Goal: Information Seeking & Learning: Learn about a topic

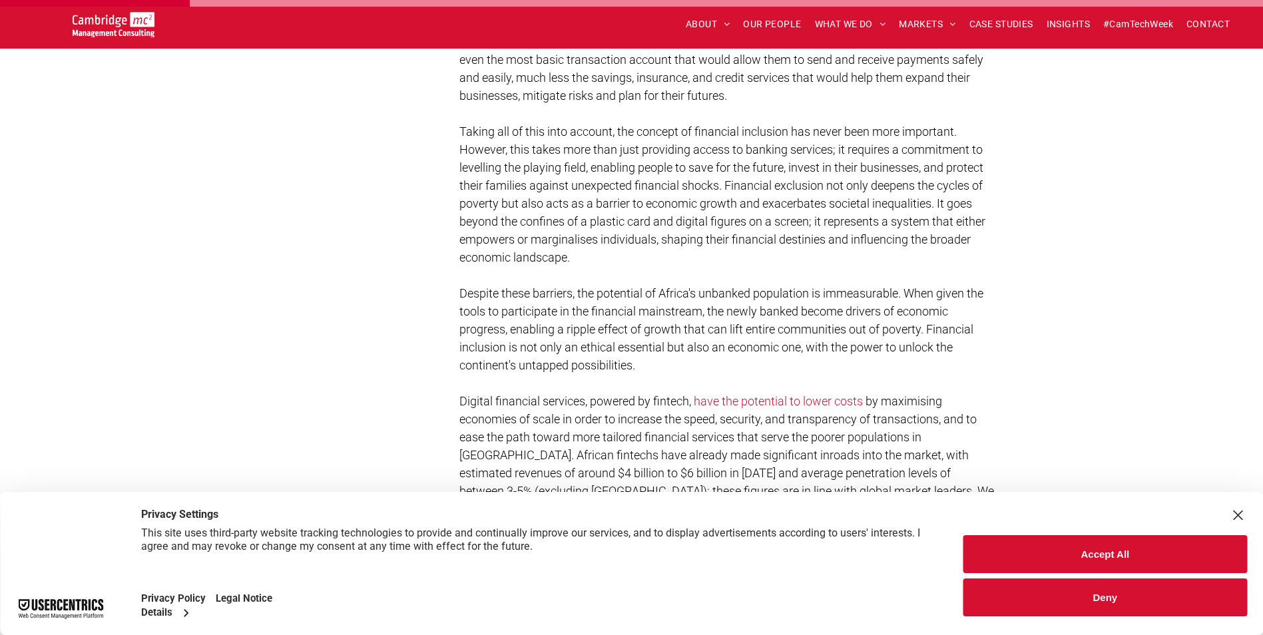
scroll to position [865, 0]
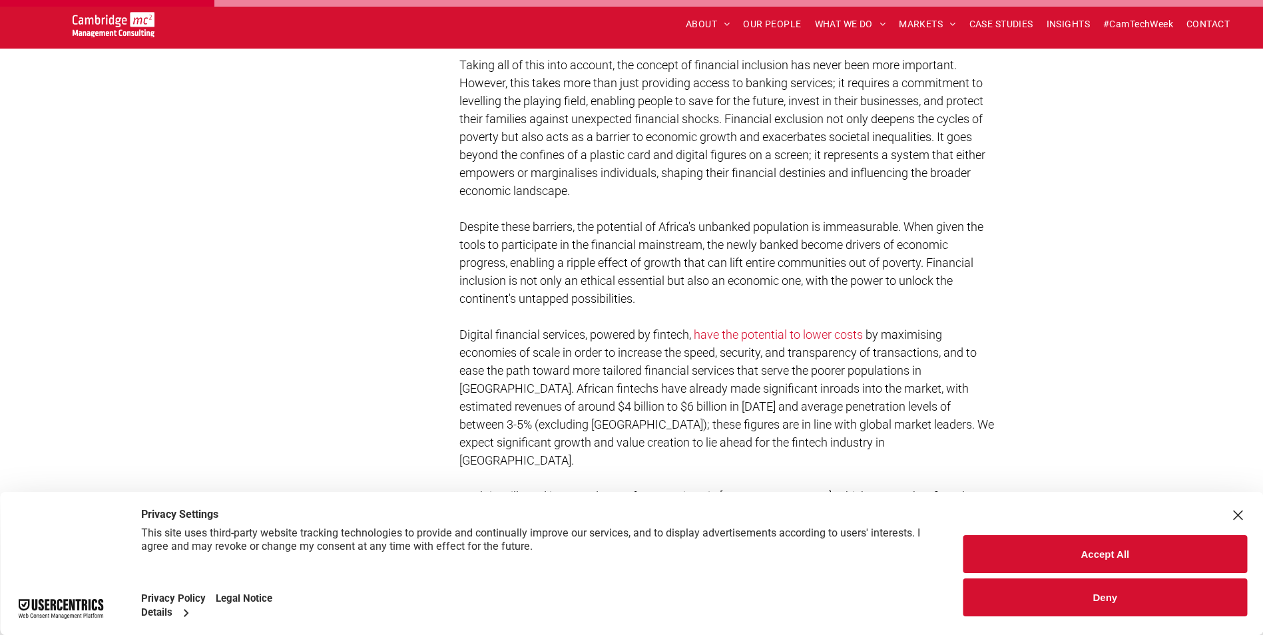
click at [1235, 513] on div "Close Layer" at bounding box center [1237, 515] width 19 height 19
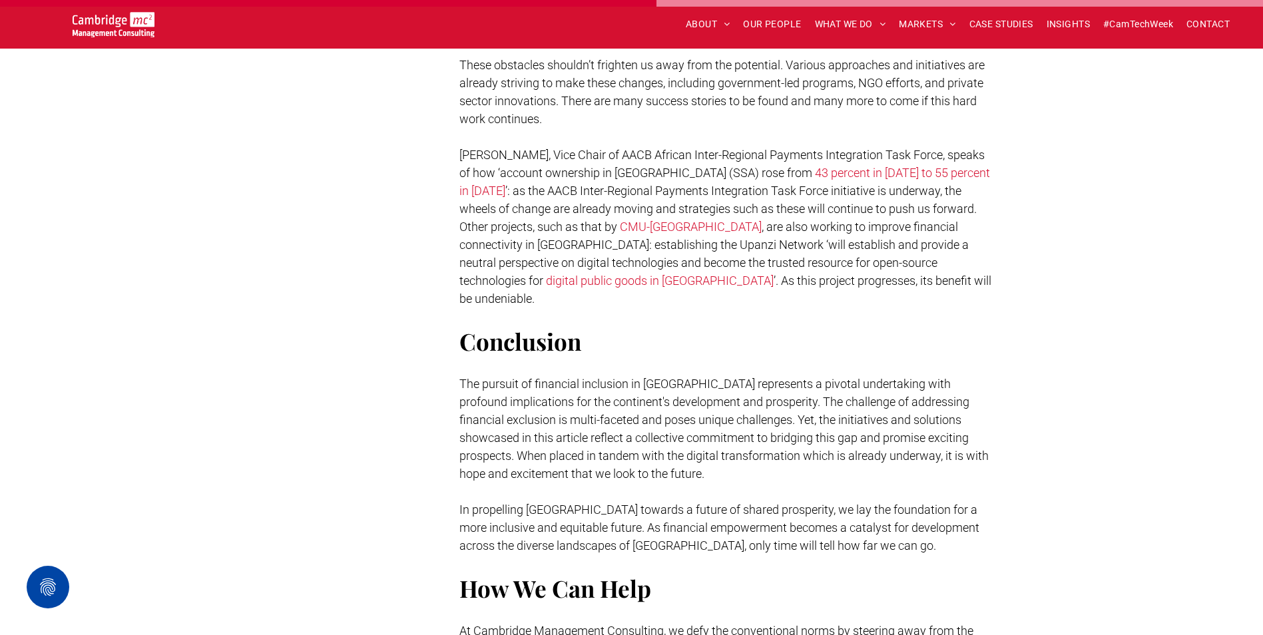
scroll to position [2663, 0]
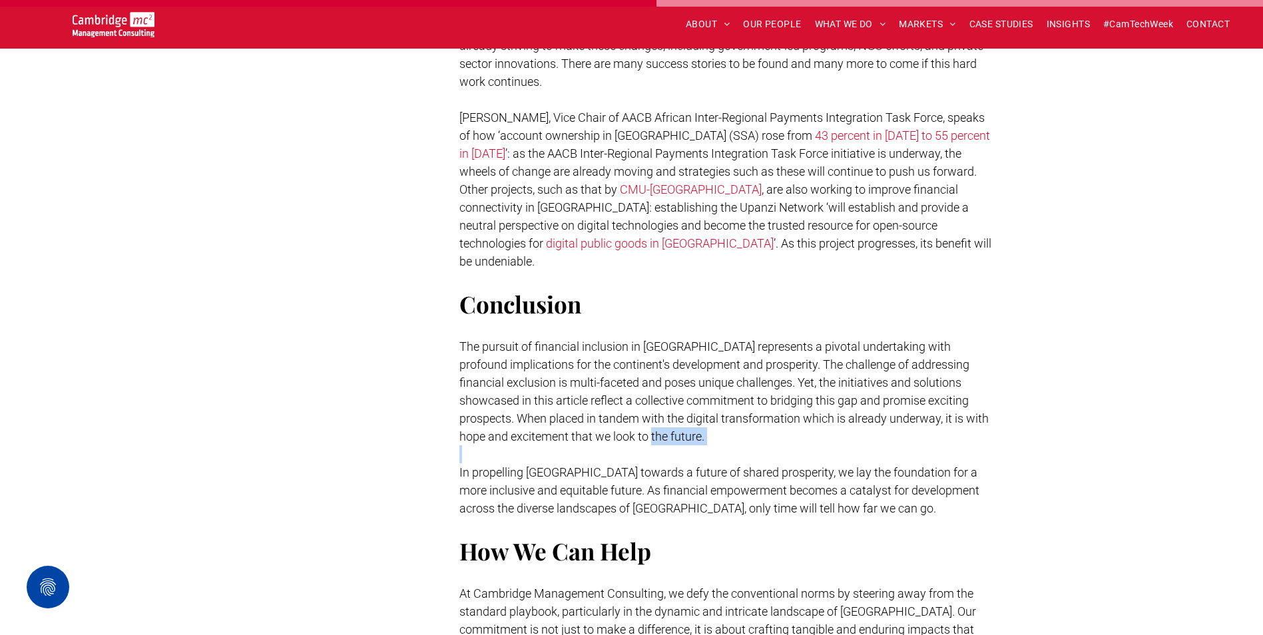
drag, startPoint x: 670, startPoint y: 361, endPoint x: 670, endPoint y: 374, distance: 13.3
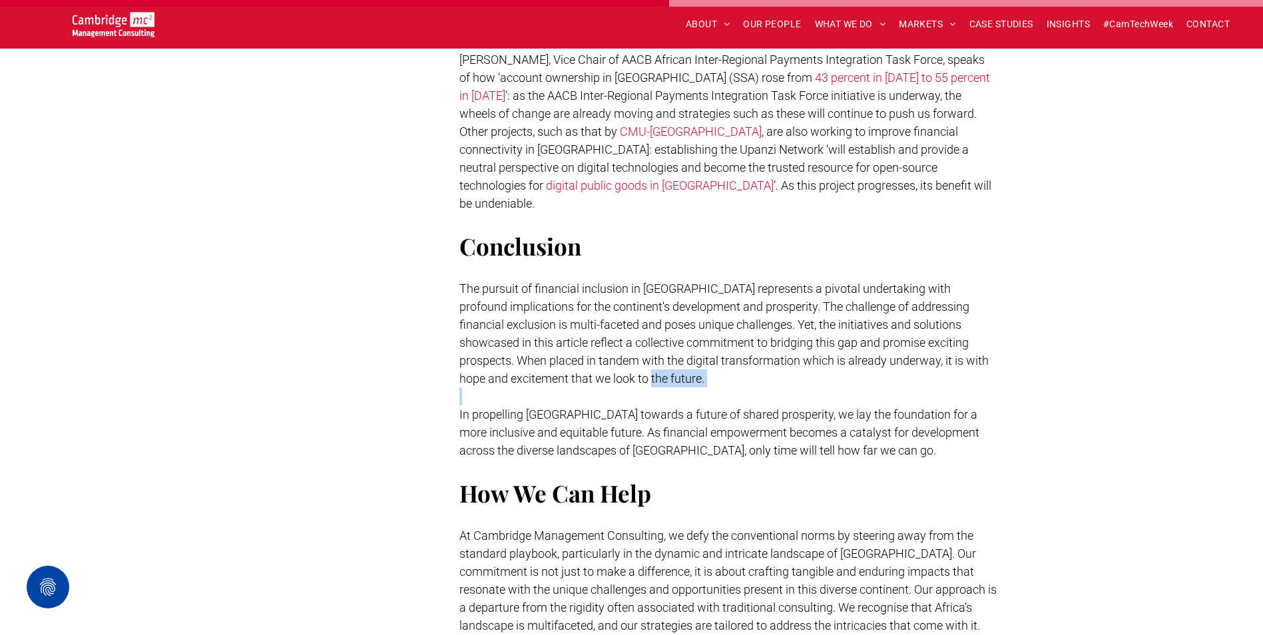
scroll to position [2773, 0]
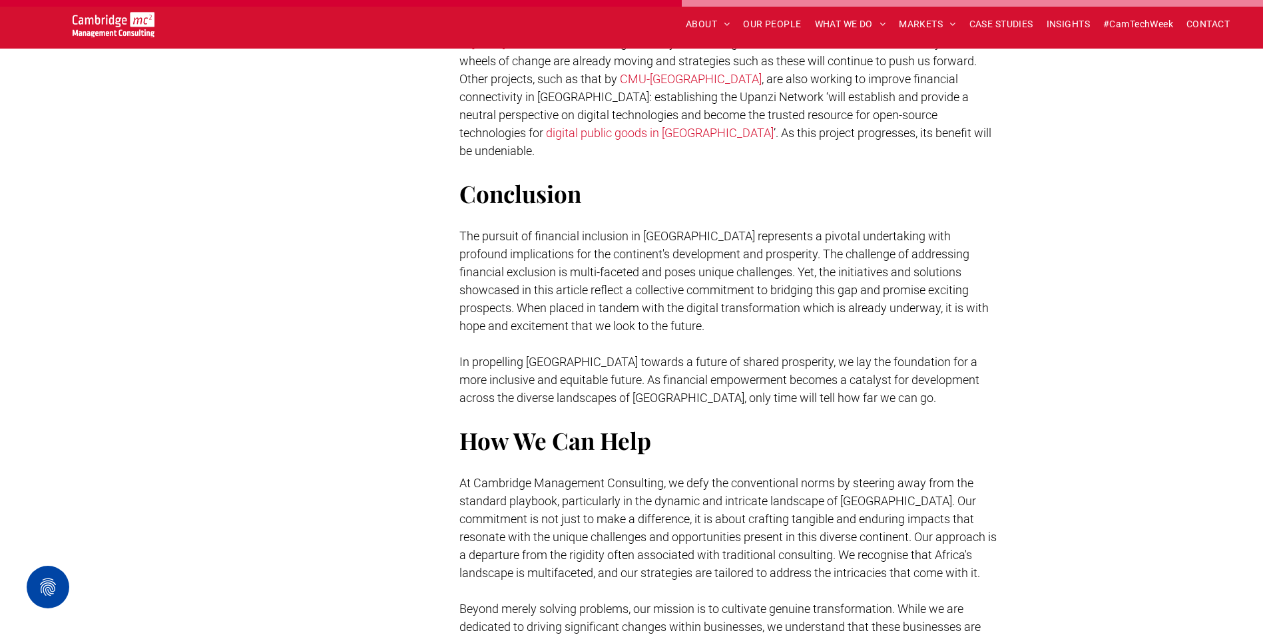
click at [724, 407] on p at bounding box center [728, 416] width 539 height 18
click at [736, 355] on span "In propelling [GEOGRAPHIC_DATA] towards a future of shared prosperity, we lay t…" at bounding box center [719, 380] width 520 height 50
click at [739, 355] on span "In propelling [GEOGRAPHIC_DATA] towards a future of shared prosperity, we lay t…" at bounding box center [719, 380] width 520 height 50
drag, startPoint x: 739, startPoint y: 296, endPoint x: 777, endPoint y: 288, distance: 39.3
click at [777, 353] on p "In propelling [GEOGRAPHIC_DATA] towards a future of shared prosperity, we lay t…" at bounding box center [728, 380] width 539 height 54
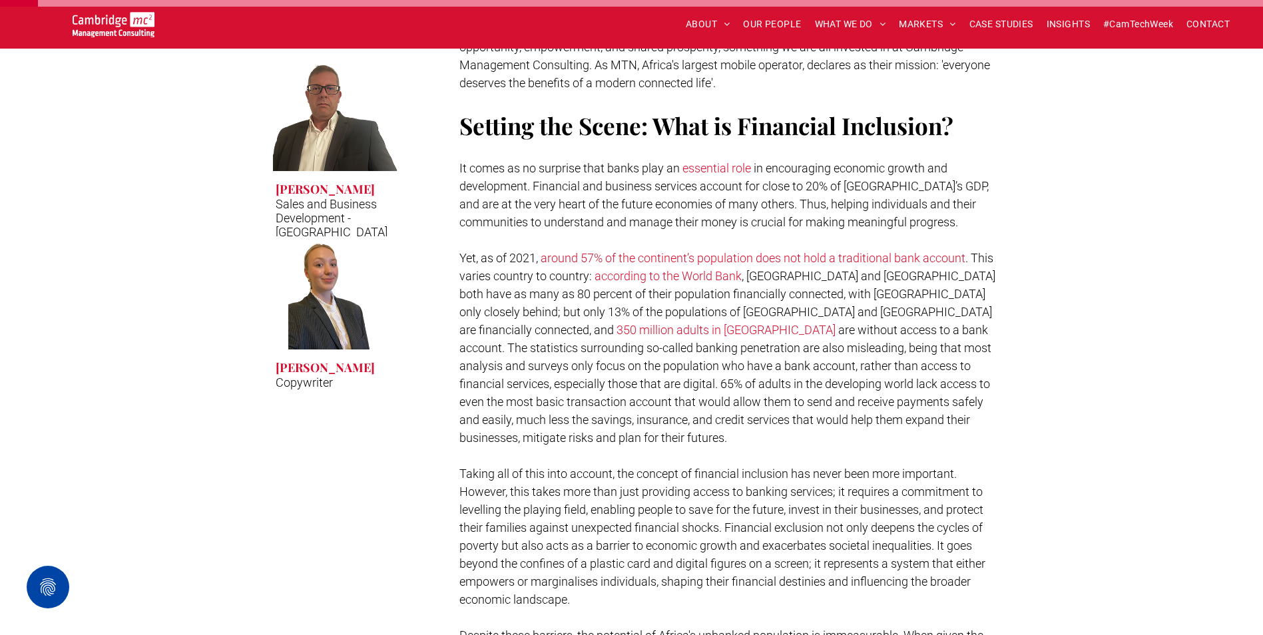
scroll to position [602, 0]
